Goal: Find contact information: Find contact information

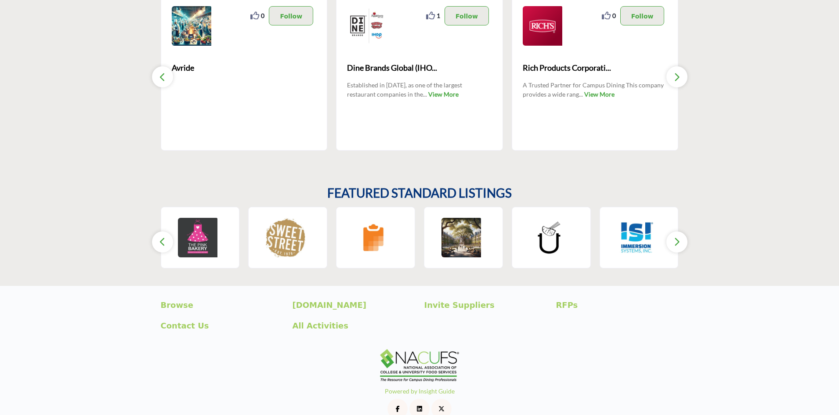
scroll to position [556, 0]
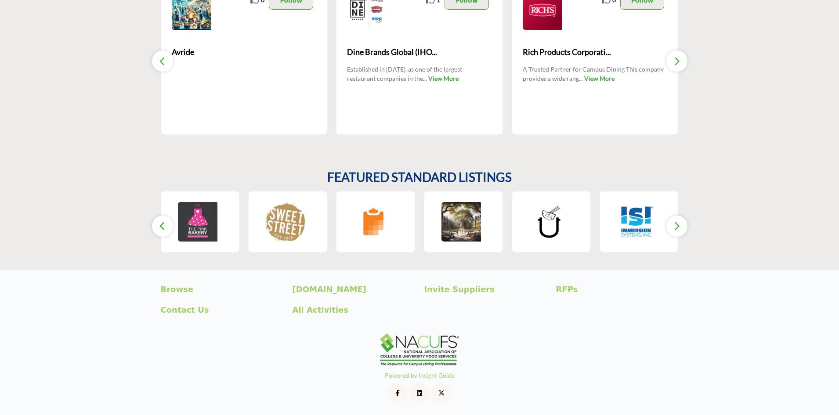
click at [675, 225] on icon "button" at bounding box center [676, 225] width 7 height 11
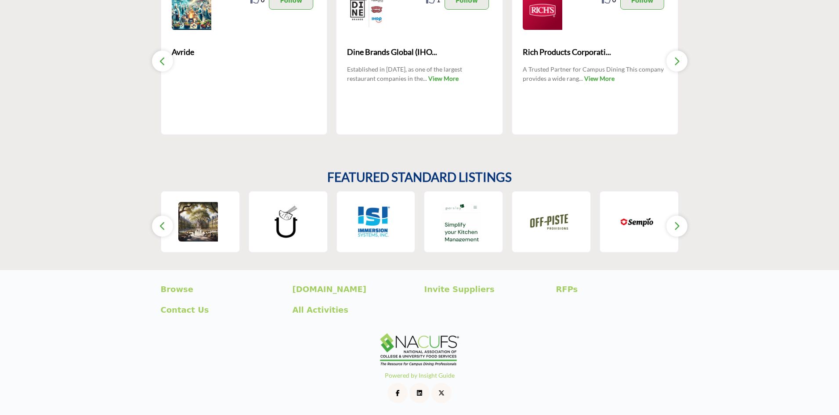
click at [675, 225] on icon "button" at bounding box center [676, 225] width 7 height 11
click at [160, 220] on icon "button" at bounding box center [162, 225] width 7 height 11
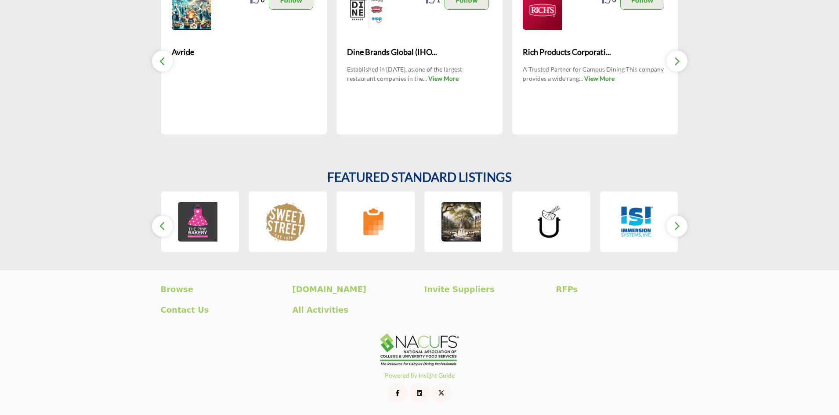
click at [160, 220] on icon "button" at bounding box center [162, 225] width 7 height 11
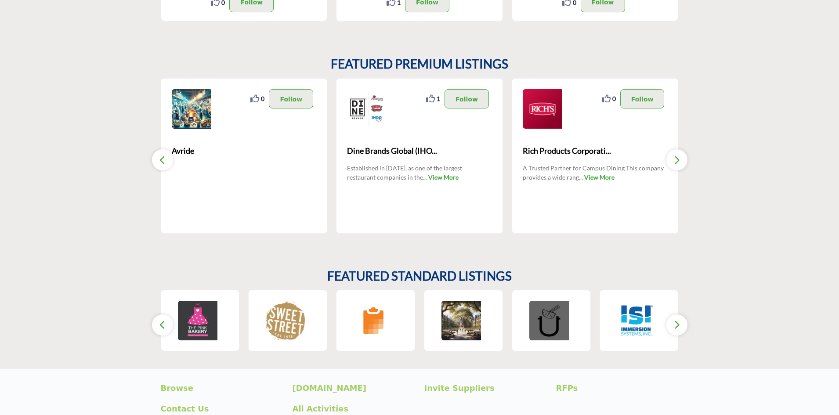
scroll to position [424, 0]
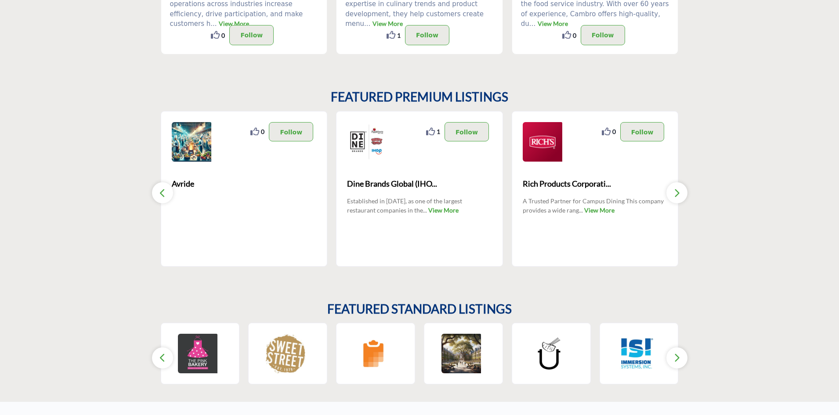
click at [680, 191] on button "button" at bounding box center [676, 192] width 21 height 21
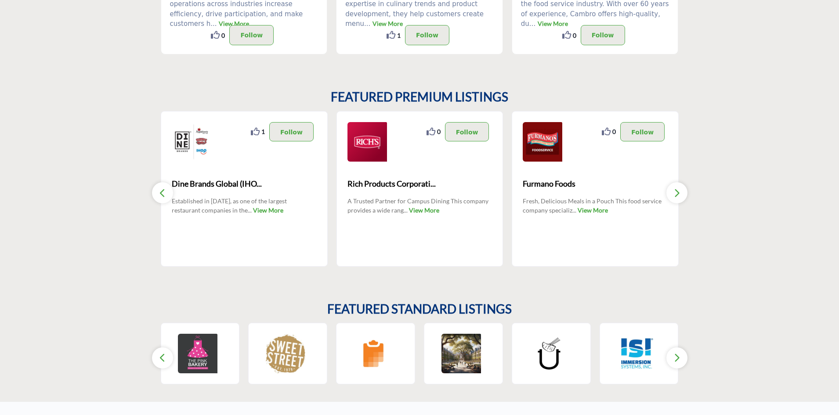
click at [680, 191] on button "button" at bounding box center [676, 192] width 21 height 21
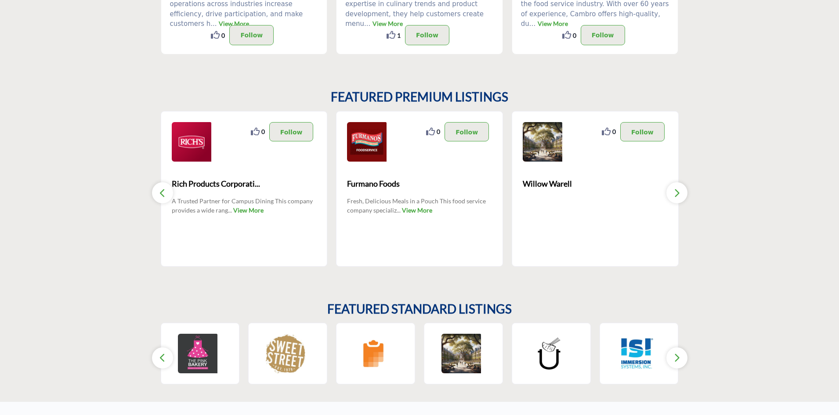
click at [680, 191] on button "button" at bounding box center [676, 192] width 21 height 21
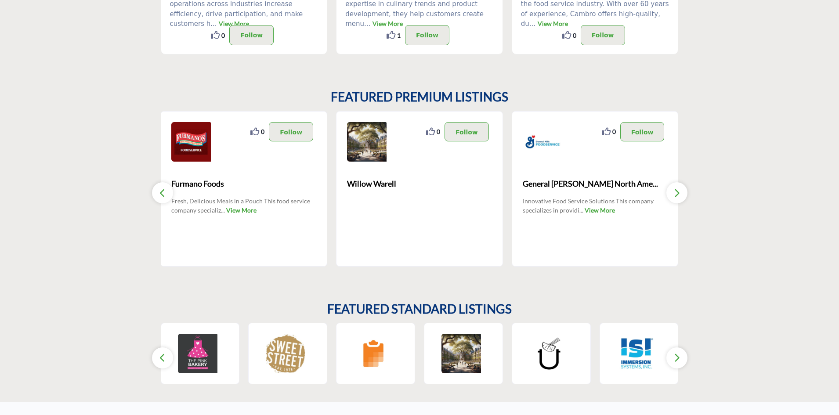
click at [680, 191] on button "button" at bounding box center [676, 192] width 21 height 21
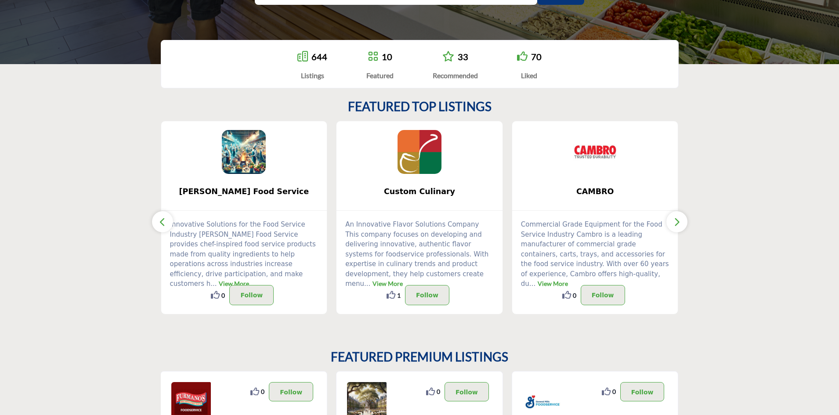
scroll to position [116, 0]
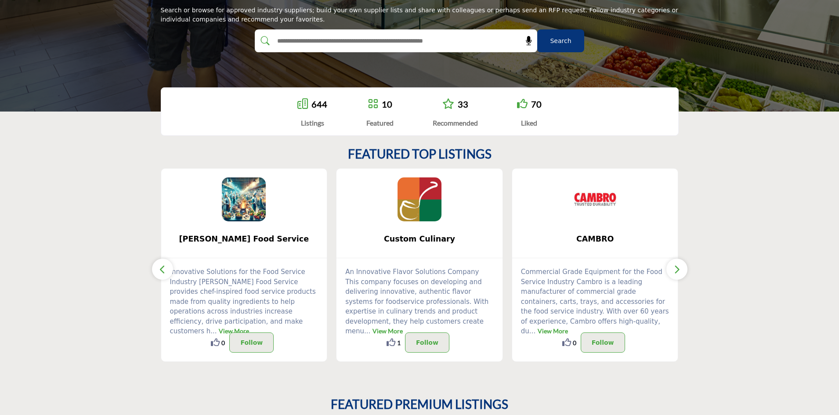
click at [673, 269] on icon "button" at bounding box center [676, 269] width 7 height 11
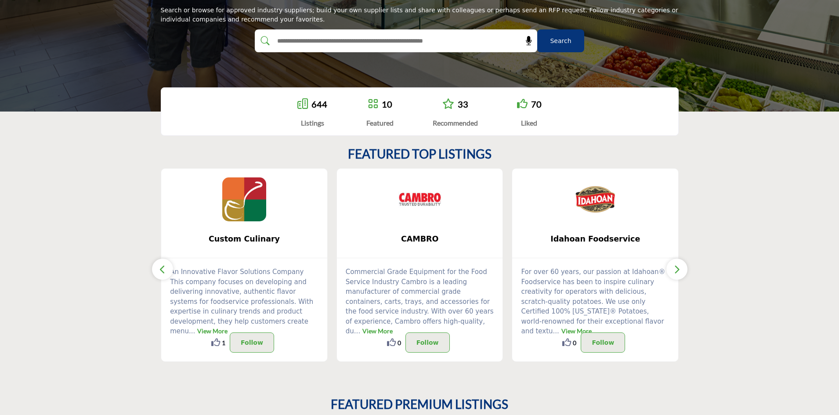
click at [673, 269] on icon "button" at bounding box center [676, 269] width 7 height 11
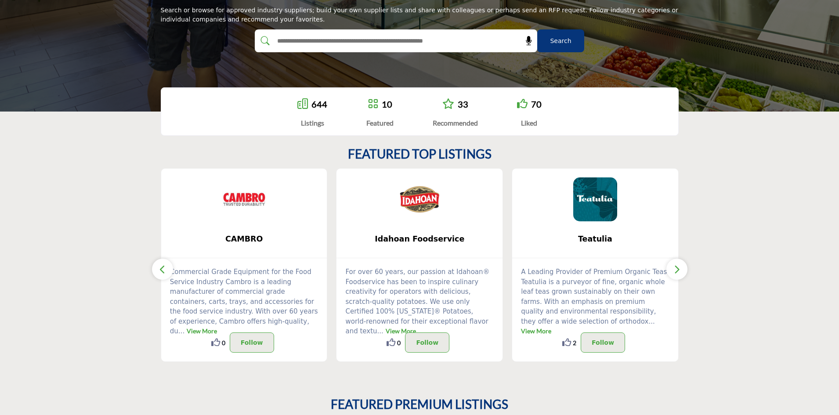
click at [673, 269] on icon "button" at bounding box center [676, 269] width 7 height 11
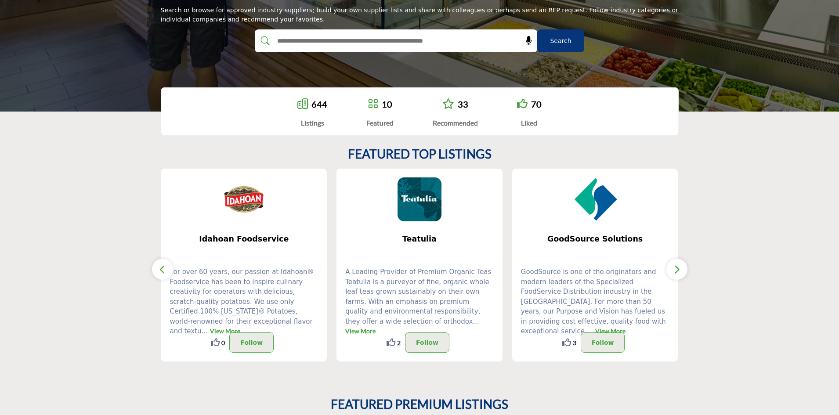
click at [673, 269] on icon "button" at bounding box center [676, 269] width 7 height 11
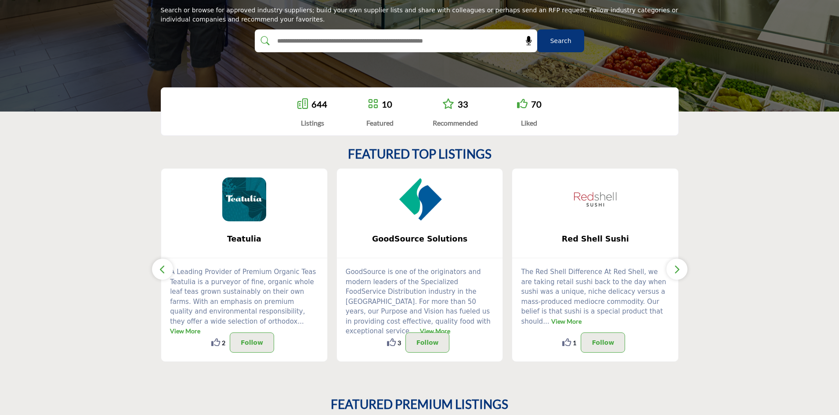
click at [673, 269] on icon "button" at bounding box center [676, 269] width 7 height 11
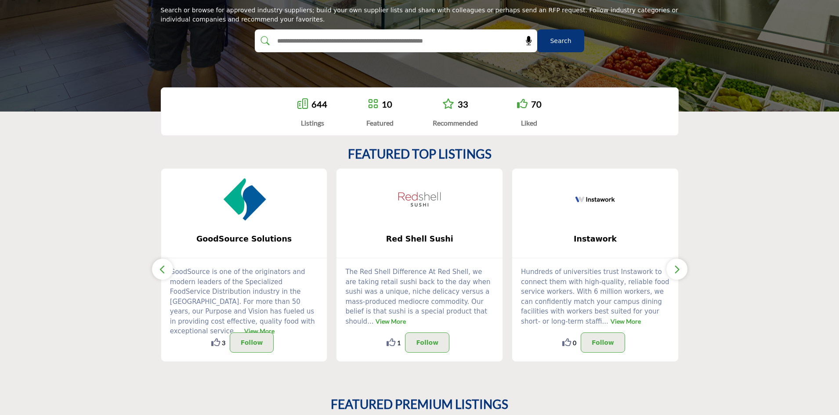
click at [673, 269] on icon "button" at bounding box center [676, 269] width 7 height 11
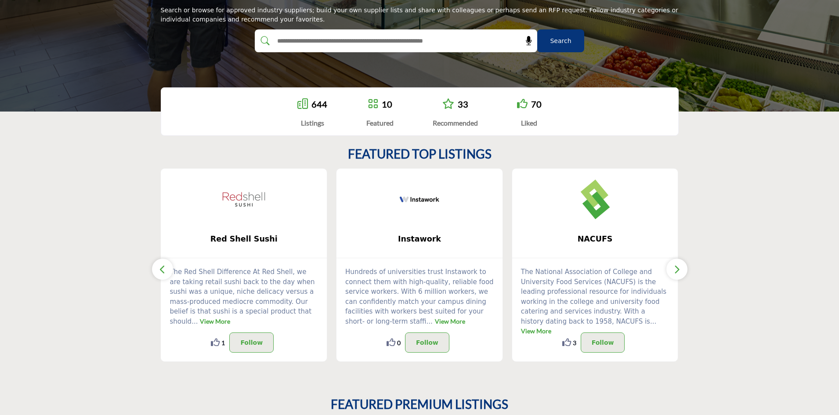
click at [673, 269] on icon "button" at bounding box center [676, 269] width 7 height 11
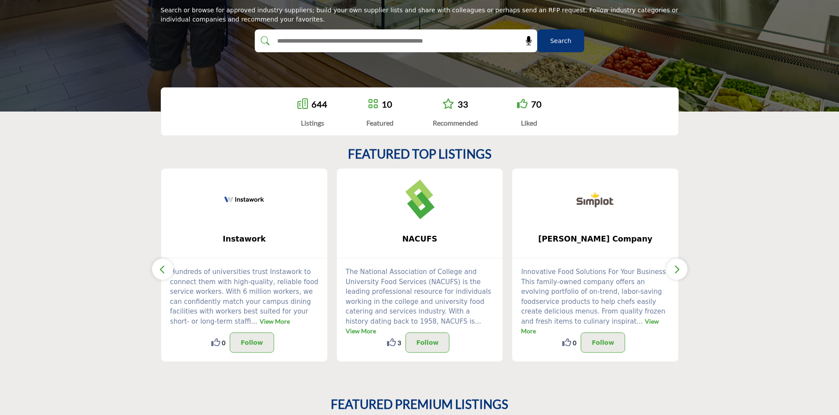
click at [673, 269] on icon "button" at bounding box center [676, 269] width 7 height 11
click at [676, 269] on icon "button" at bounding box center [676, 269] width 7 height 11
click at [675, 267] on icon "button" at bounding box center [676, 269] width 7 height 11
click at [156, 266] on button "button" at bounding box center [162, 269] width 21 height 21
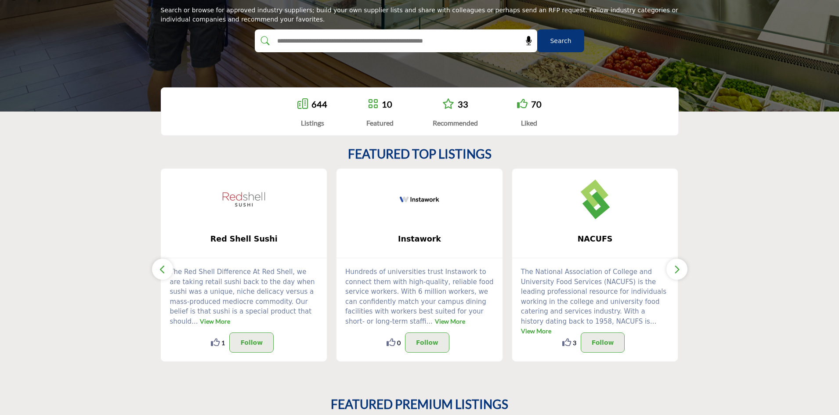
click at [158, 265] on button "button" at bounding box center [162, 269] width 21 height 21
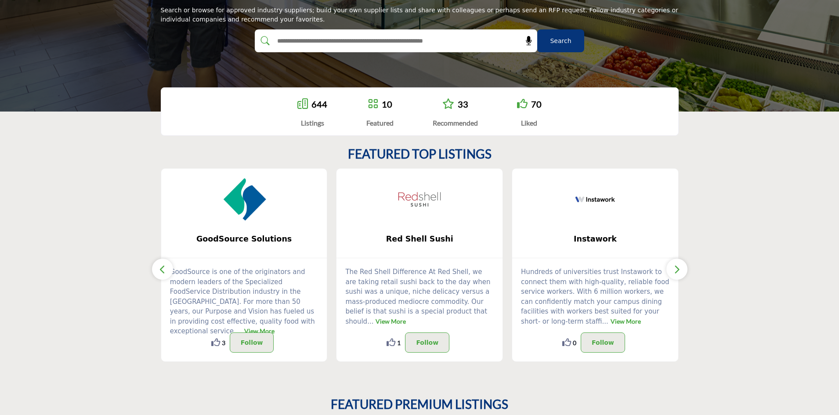
click at [158, 265] on button "button" at bounding box center [162, 269] width 21 height 21
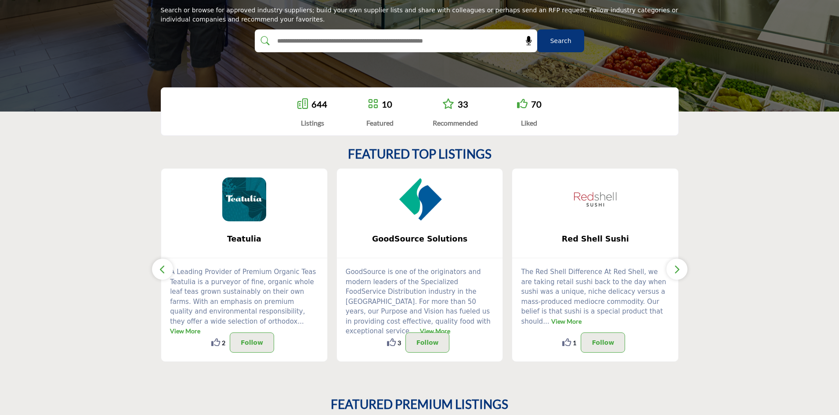
click at [158, 265] on button "button" at bounding box center [162, 269] width 21 height 21
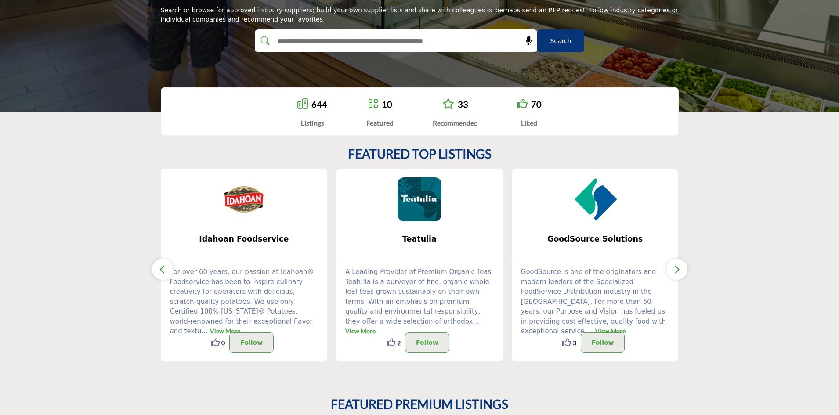
click at [419, 207] on img at bounding box center [419, 199] width 44 height 44
click at [375, 327] on link "View More" at bounding box center [360, 330] width 30 height 7
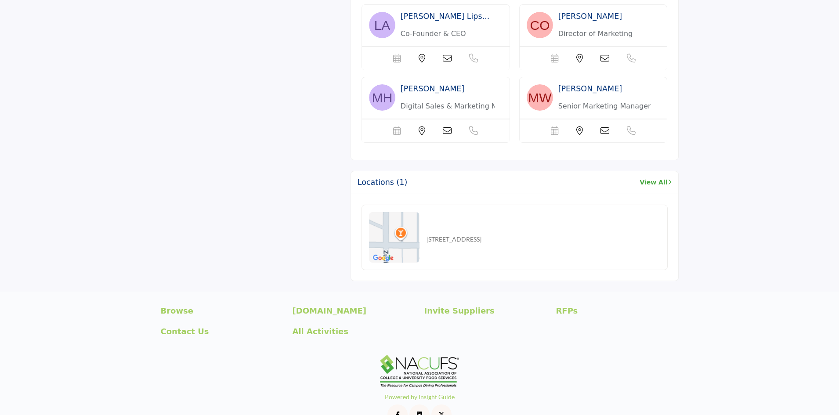
scroll to position [703, 0]
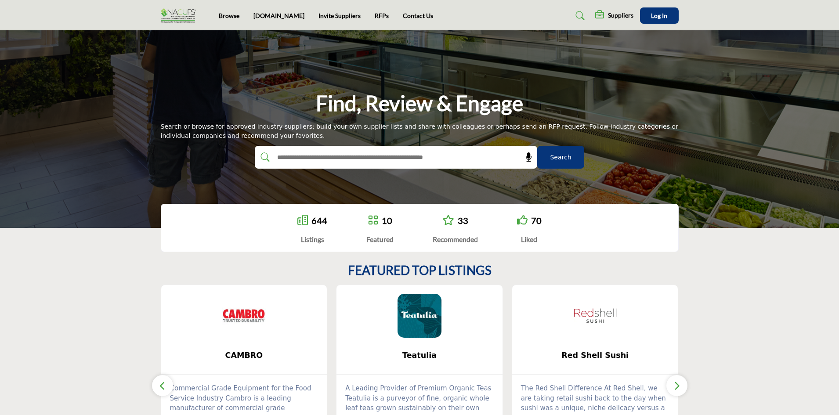
scroll to position [116, 0]
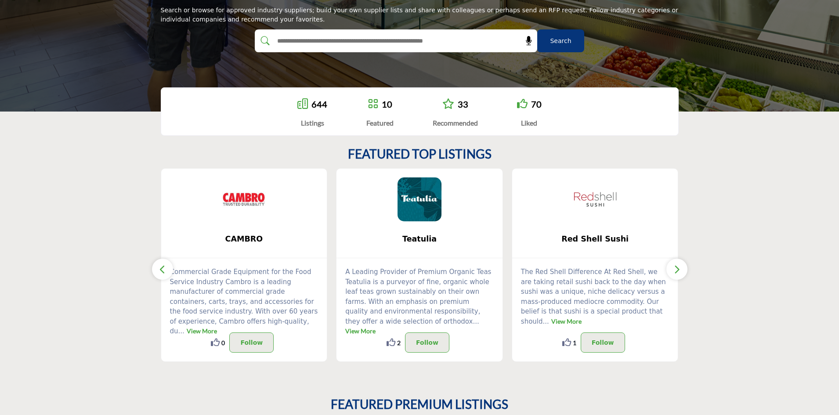
click at [676, 271] on icon "button" at bounding box center [676, 269] width 7 height 11
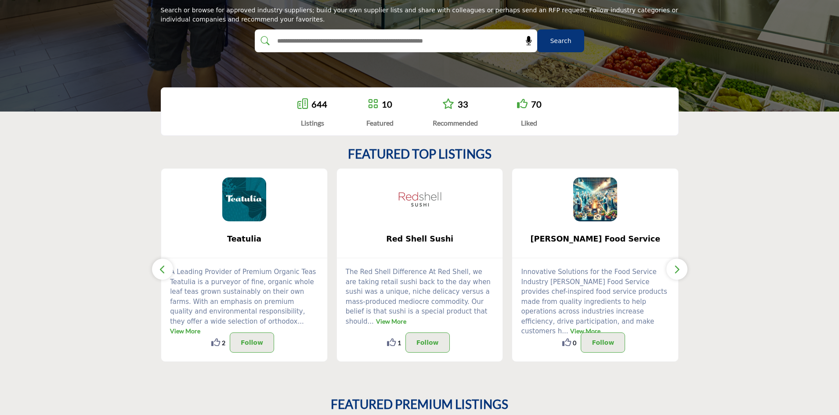
click at [676, 271] on icon "button" at bounding box center [676, 269] width 7 height 11
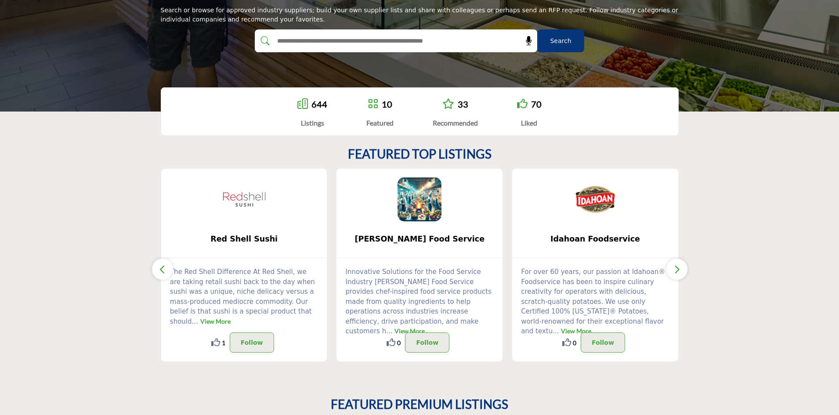
click at [676, 271] on icon "button" at bounding box center [676, 269] width 7 height 11
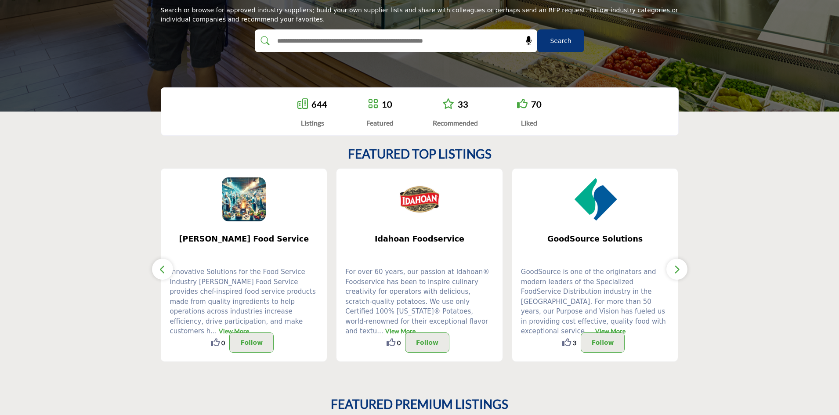
click at [676, 271] on icon "button" at bounding box center [676, 269] width 7 height 11
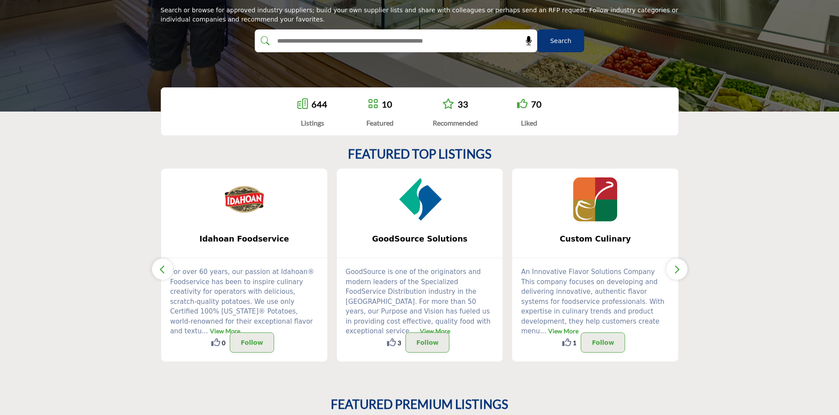
click at [676, 271] on icon "button" at bounding box center [676, 269] width 7 height 11
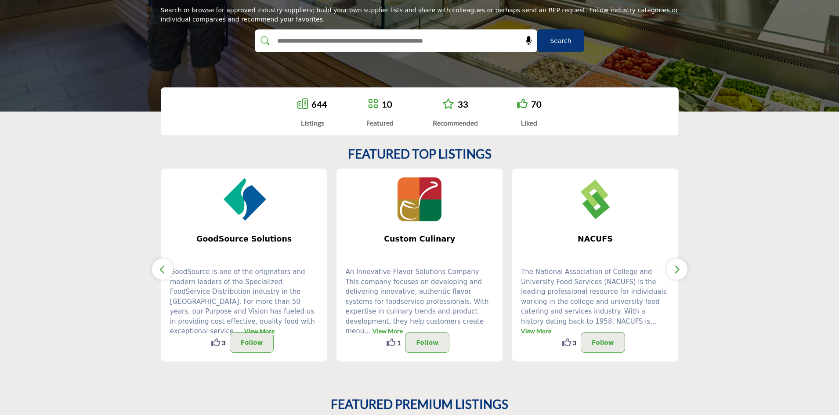
click at [676, 271] on icon "button" at bounding box center [676, 269] width 7 height 11
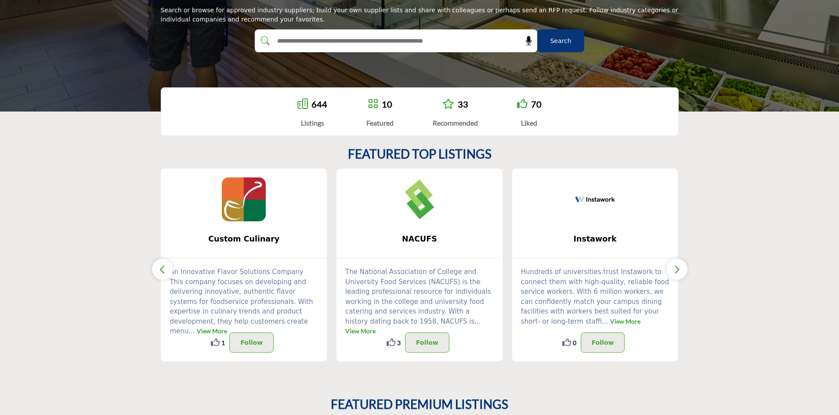
click at [676, 271] on icon "button" at bounding box center [676, 269] width 7 height 11
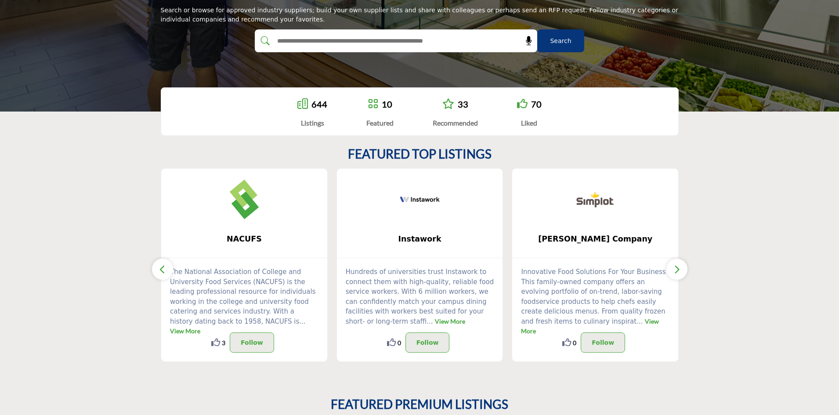
click at [676, 271] on icon "button" at bounding box center [676, 269] width 7 height 11
click at [610, 241] on span "J.R. Simplot Company" at bounding box center [595, 238] width 140 height 11
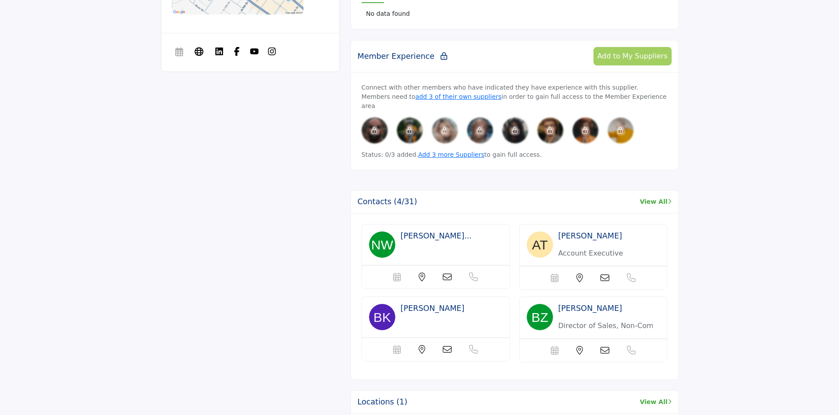
scroll to position [483, 0]
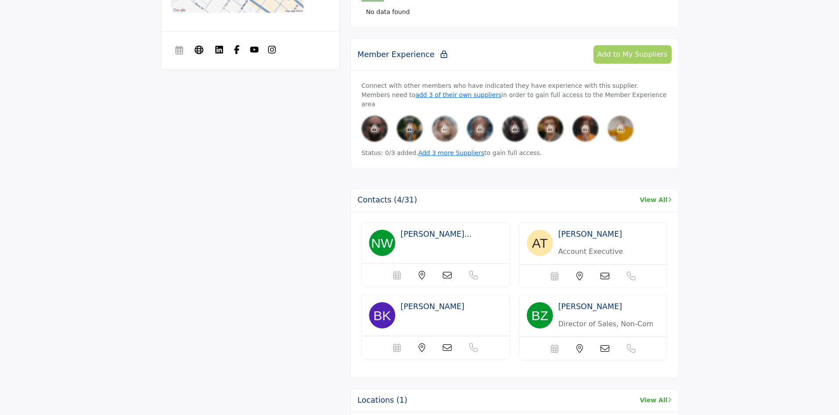
click at [651, 195] on link "View All" at bounding box center [655, 199] width 32 height 9
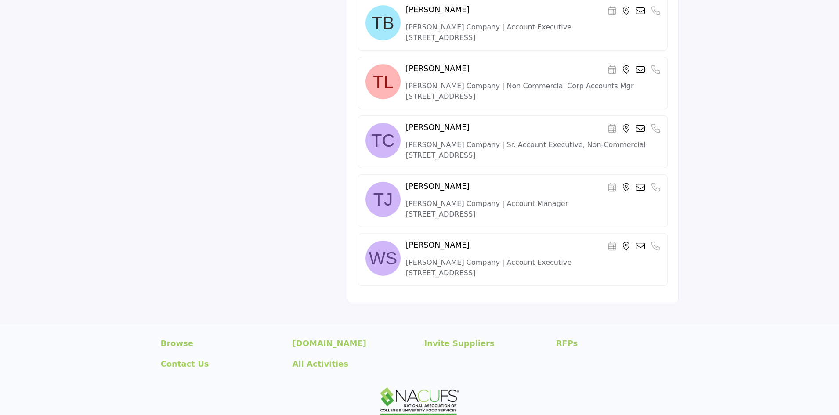
scroll to position [1932, 0]
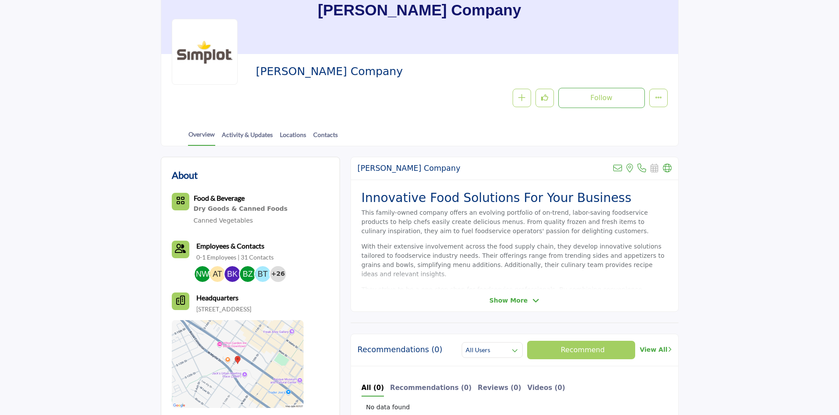
scroll to position [44, 0]
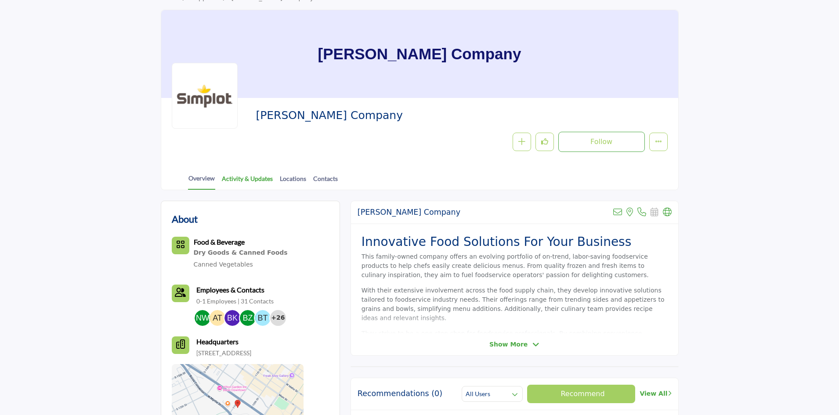
click at [253, 177] on link "Activity & Updates" at bounding box center [247, 181] width 52 height 15
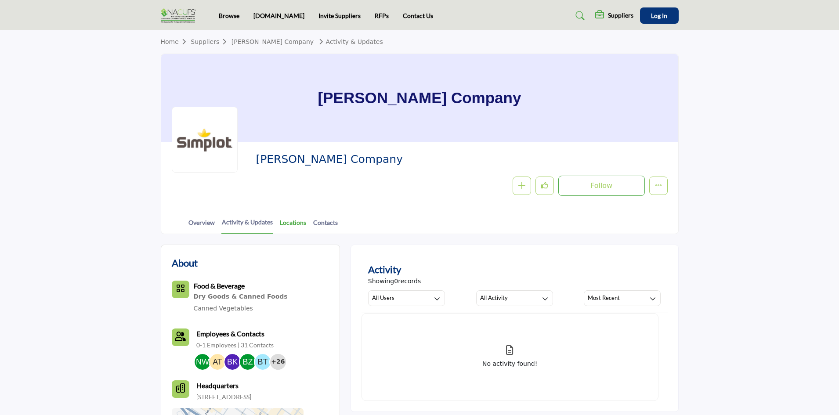
click at [290, 223] on link "Locations" at bounding box center [292, 225] width 27 height 15
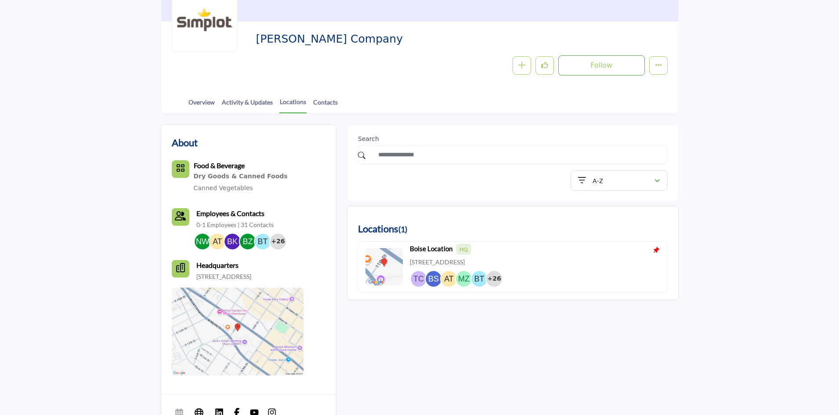
scroll to position [132, 0]
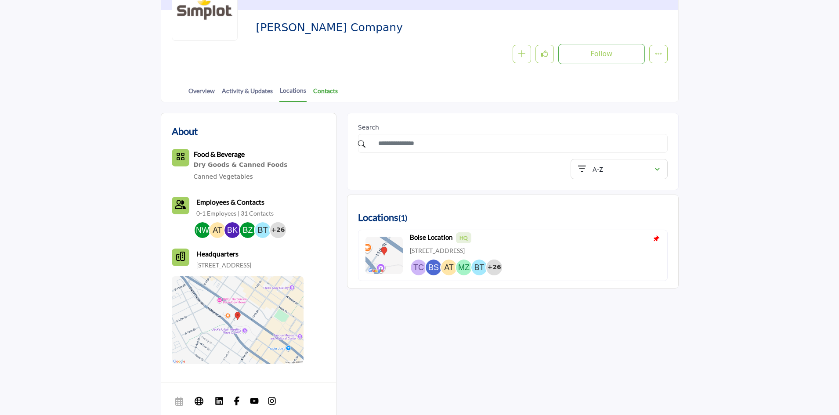
click at [330, 89] on link "Contacts" at bounding box center [325, 93] width 25 height 15
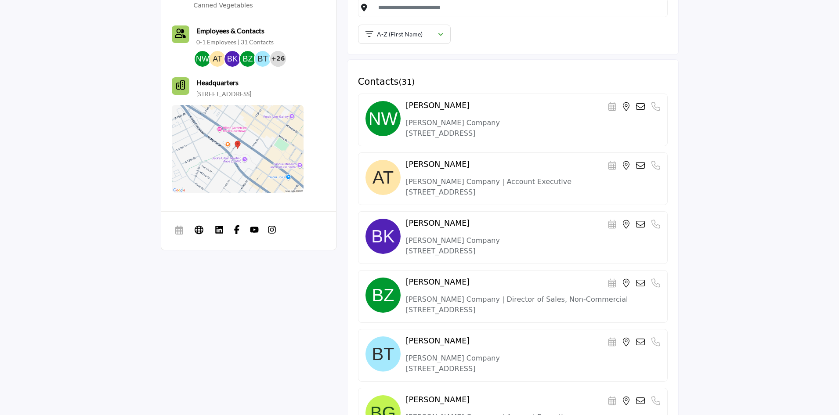
scroll to position [307, 0]
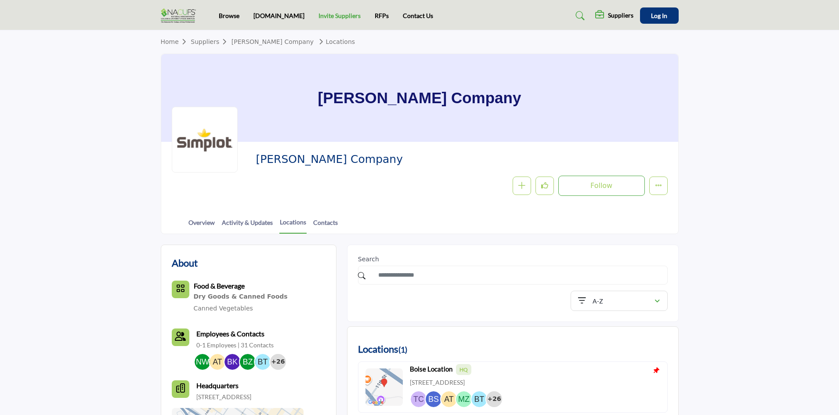
click at [320, 14] on link "Invite Suppliers" at bounding box center [339, 15] width 42 height 7
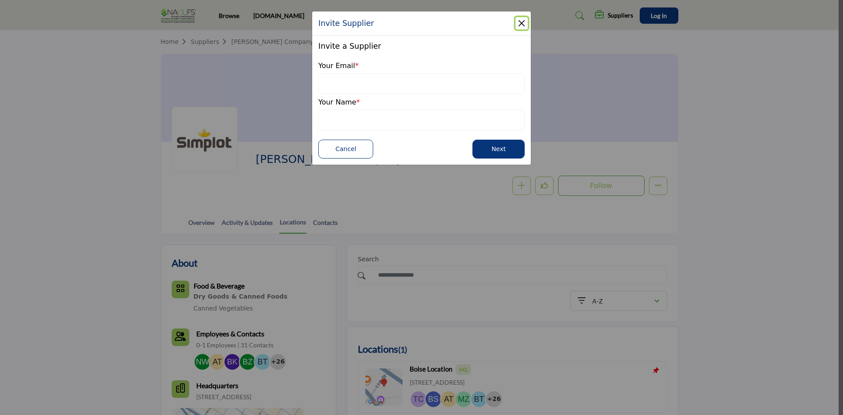
click at [522, 21] on button "Close" at bounding box center [522, 23] width 12 height 12
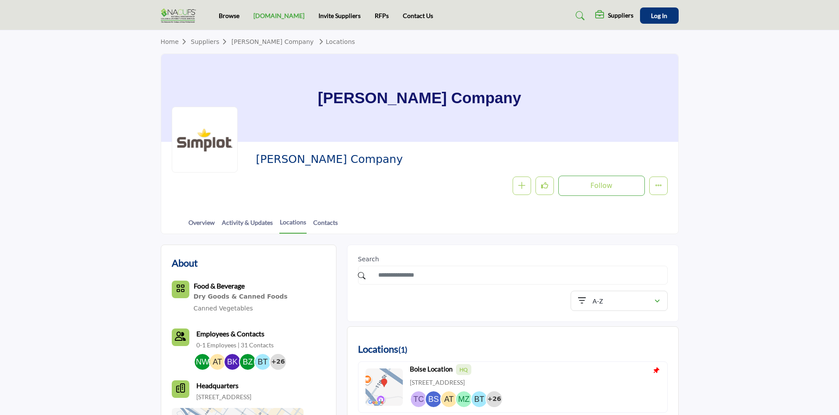
click at [276, 15] on link "[DOMAIN_NAME]" at bounding box center [278, 15] width 51 height 7
